Goal: Find contact information

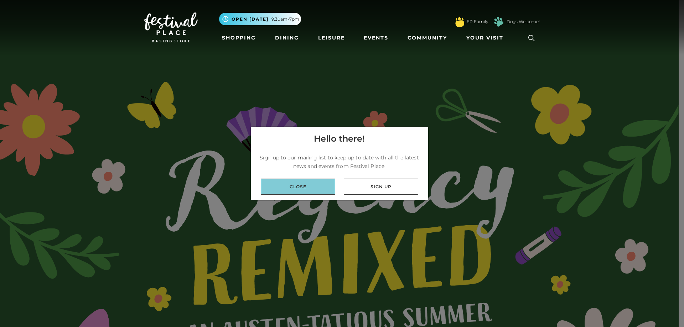
click at [305, 186] on link "Close" at bounding box center [298, 187] width 74 height 16
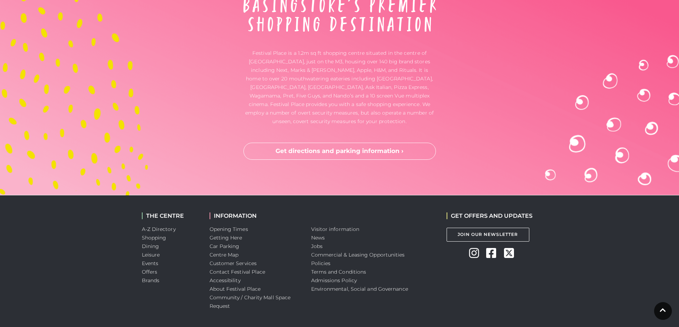
scroll to position [2384, 0]
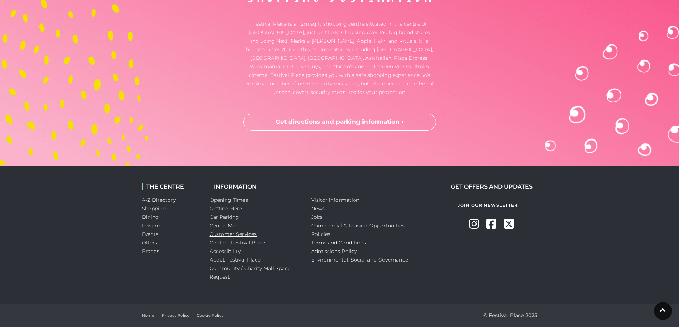
click at [251, 237] on link "Customer Services" at bounding box center [233, 234] width 47 height 6
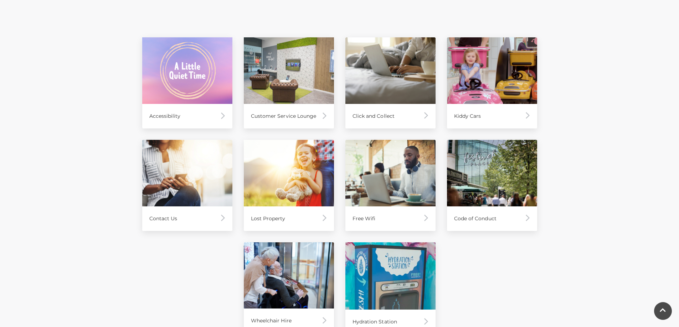
scroll to position [321, 0]
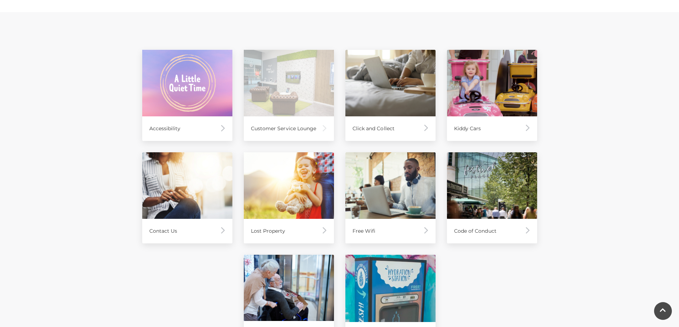
click at [306, 125] on div "Customer Service Lounge" at bounding box center [289, 129] width 90 height 25
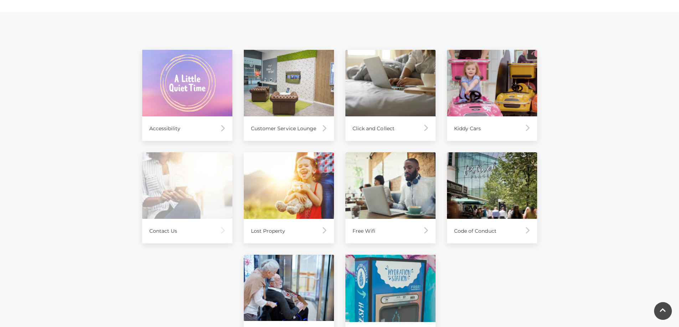
click at [155, 222] on div "Contact Us" at bounding box center [187, 231] width 90 height 25
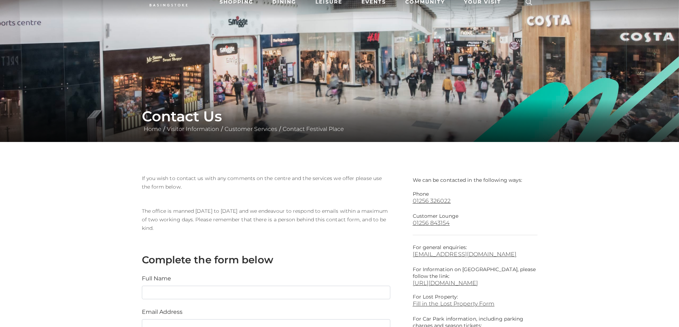
scroll to position [71, 0]
